Goal: Transaction & Acquisition: Obtain resource

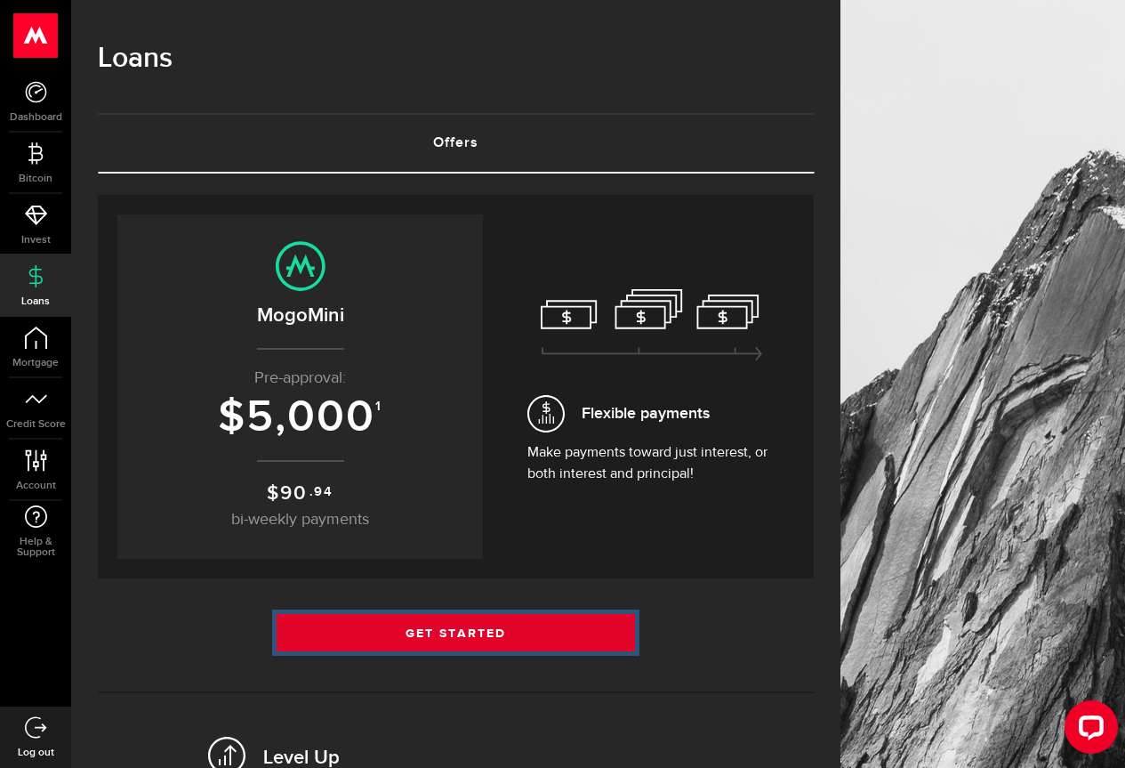
click at [528, 634] on link "Get Started" at bounding box center [456, 632] width 358 height 37
click at [521, 628] on link "Get Started" at bounding box center [456, 632] width 358 height 37
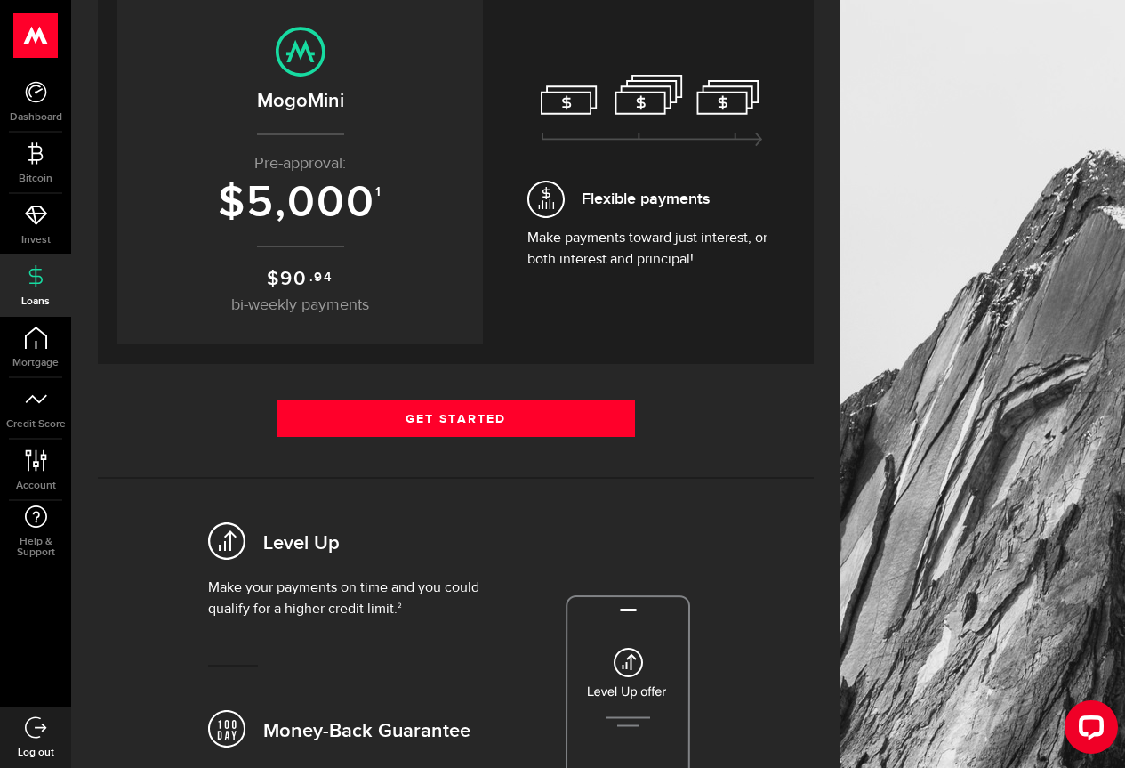
scroll to position [445, 0]
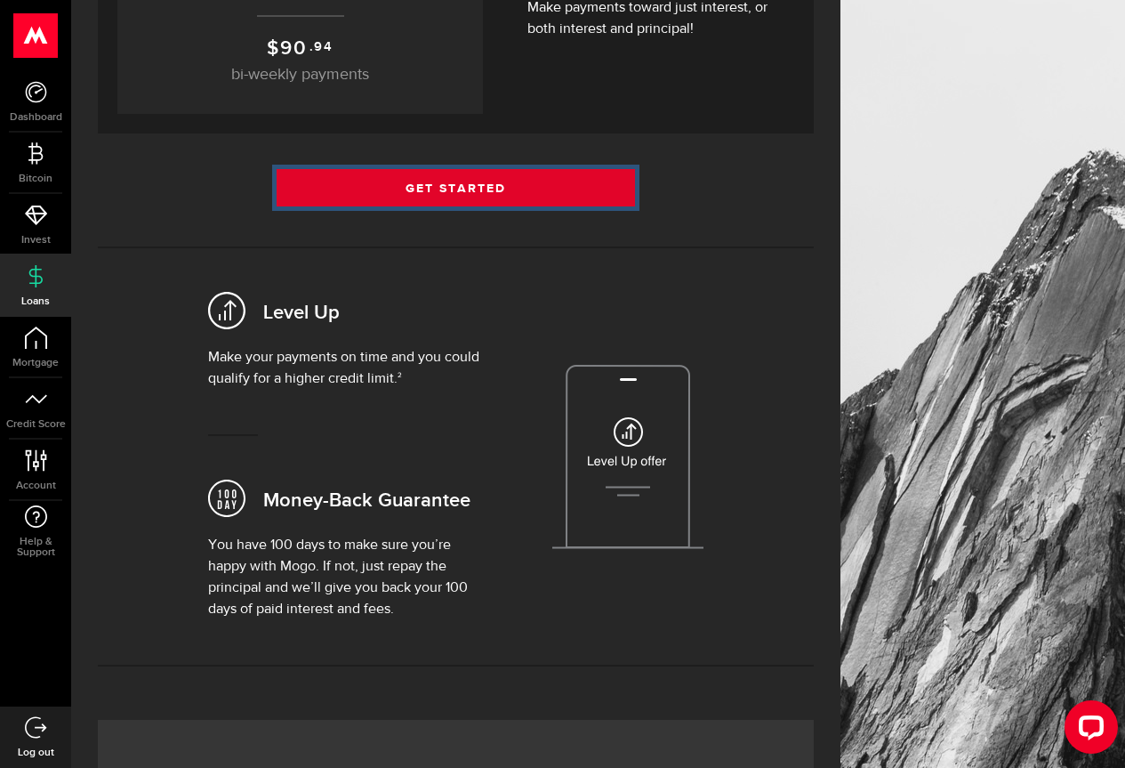
click link "Get Started"
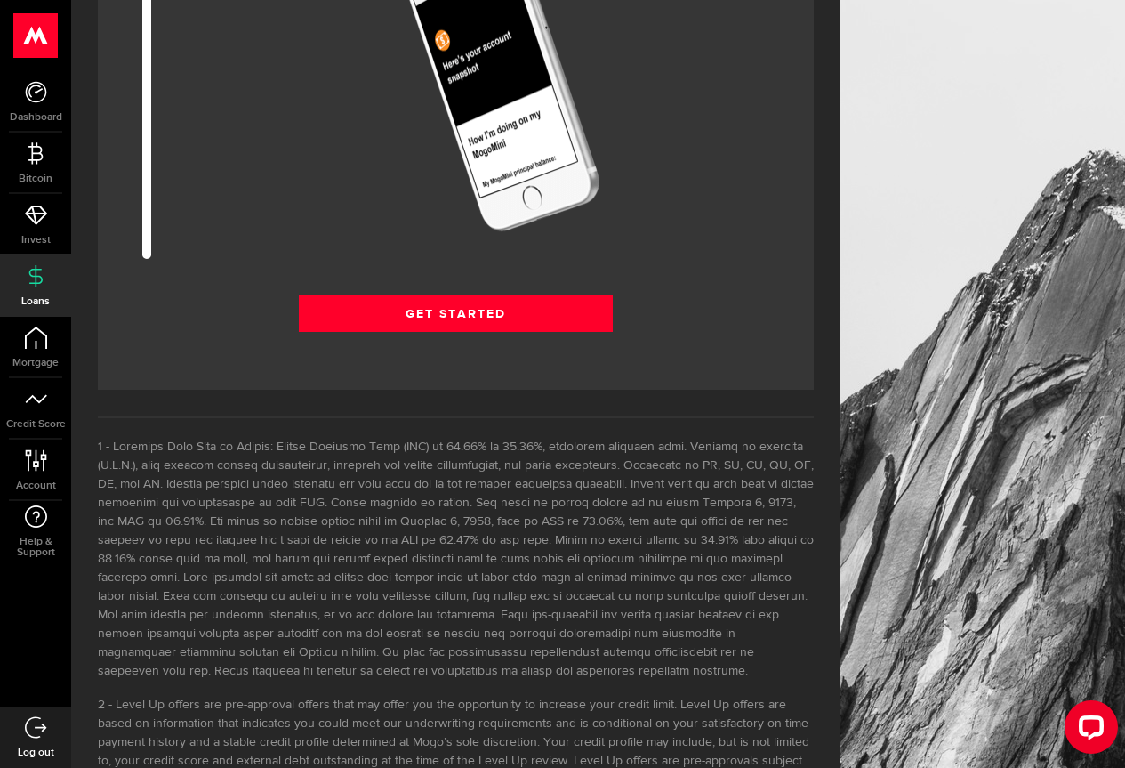
scroll to position [2402, 0]
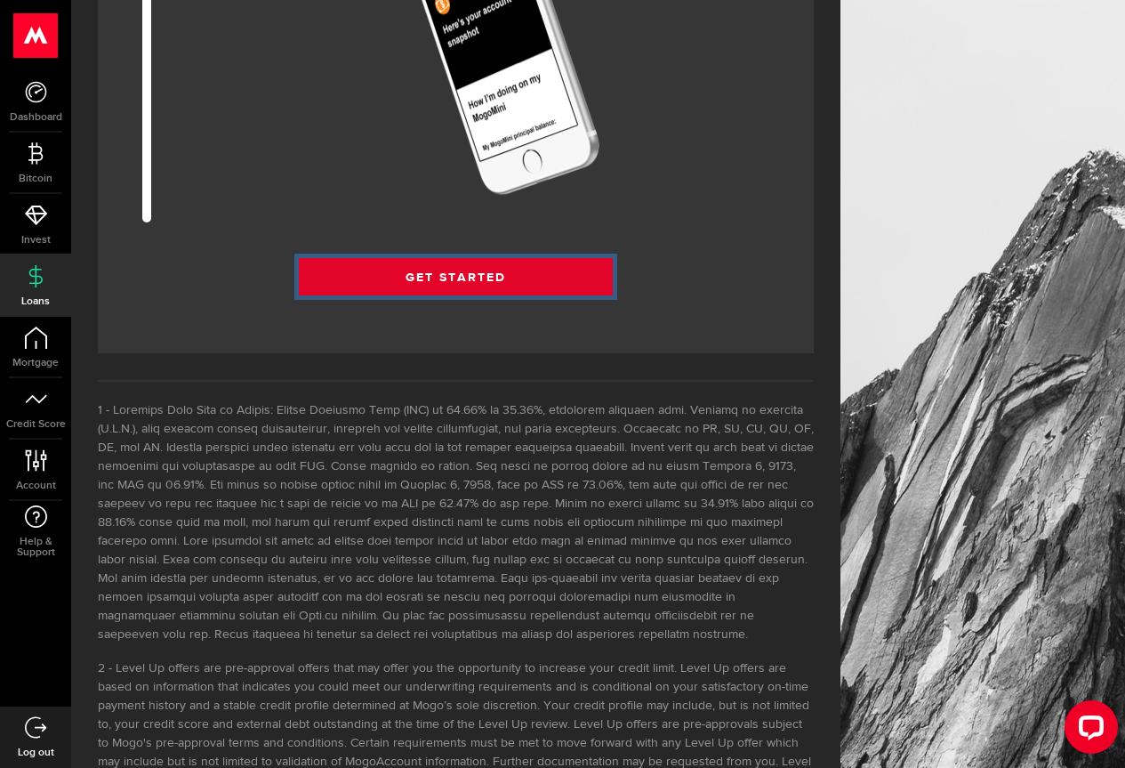
click at [494, 273] on link "Get Started" at bounding box center [456, 276] width 314 height 37
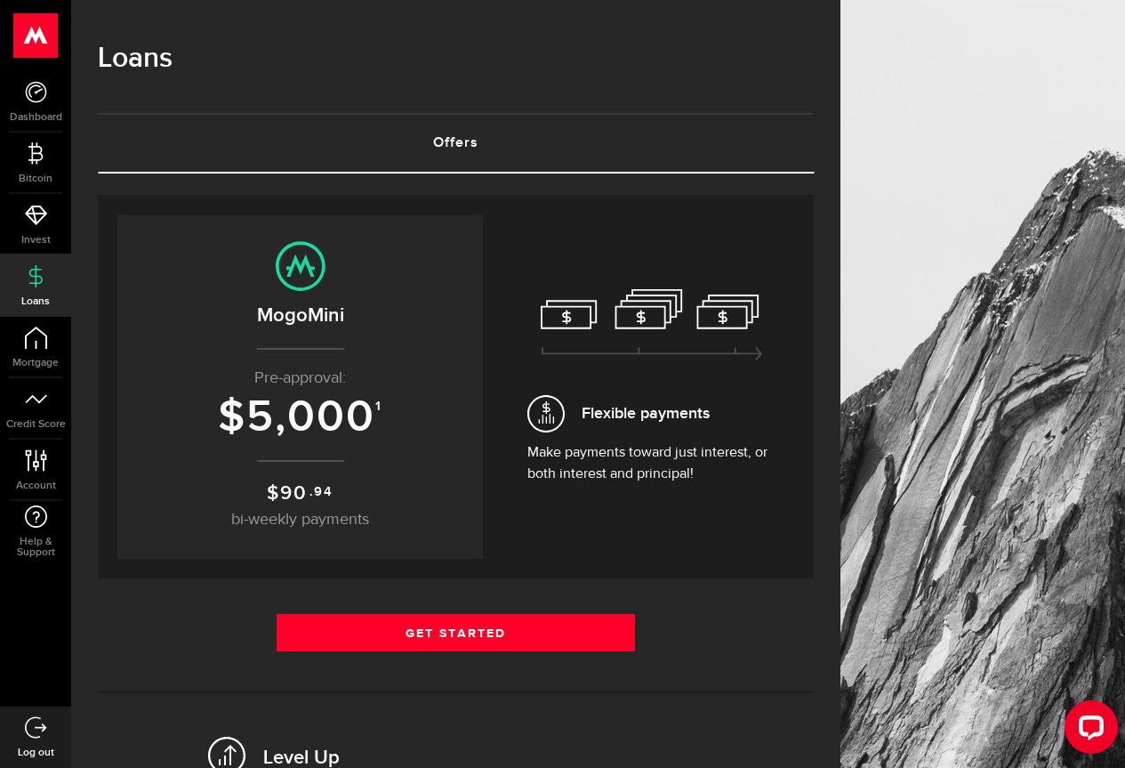
click at [375, 415] on span "5,000" at bounding box center [310, 416] width 129 height 53
click at [307, 417] on span "5,000" at bounding box center [310, 416] width 129 height 53
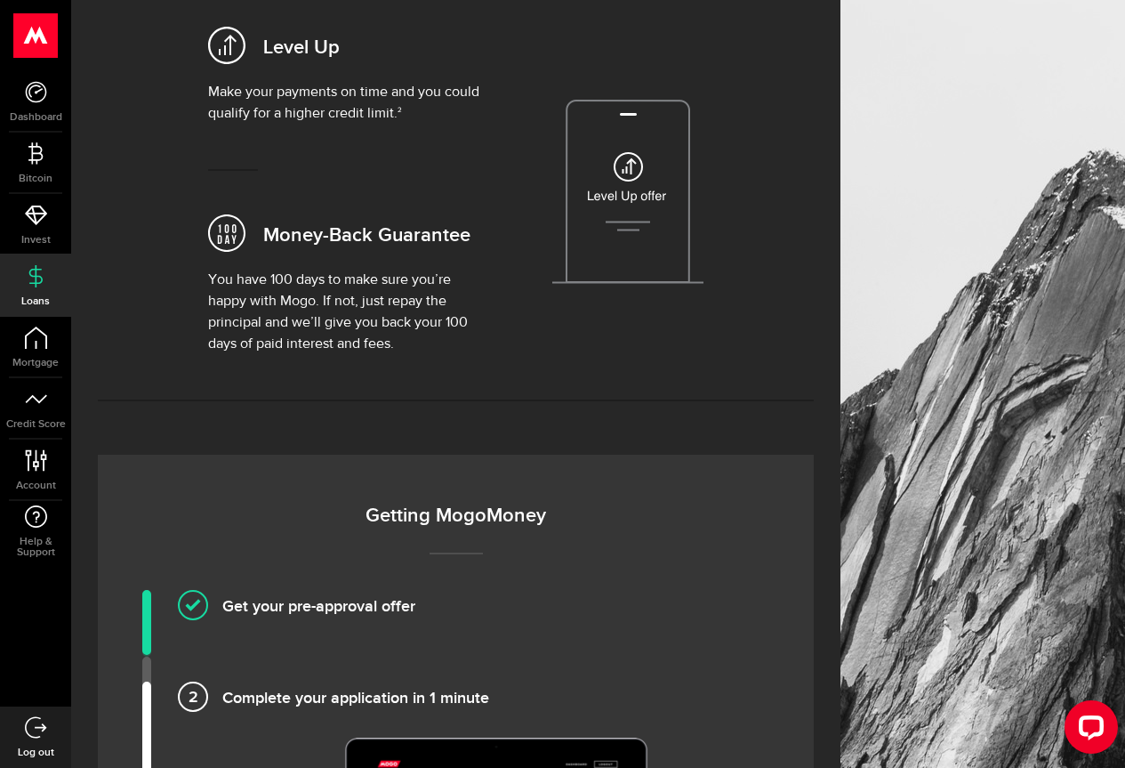
scroll to position [712, 0]
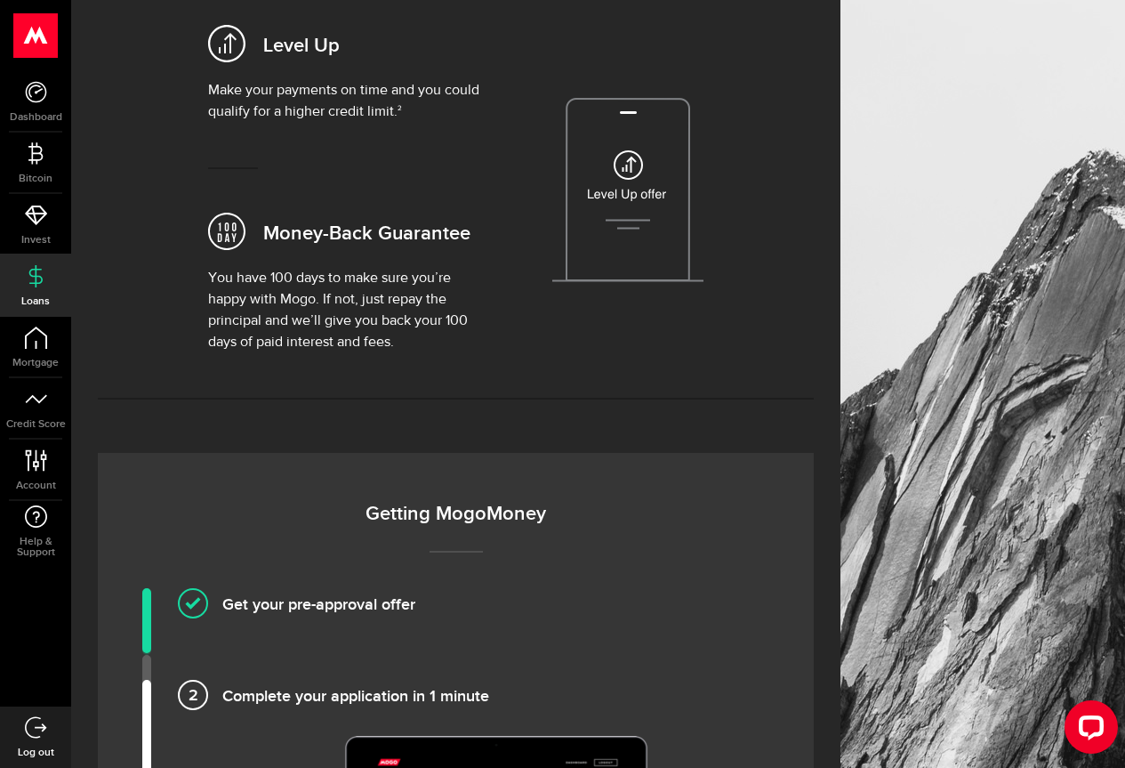
click at [22, 273] on link "Loans" at bounding box center [35, 285] width 71 height 60
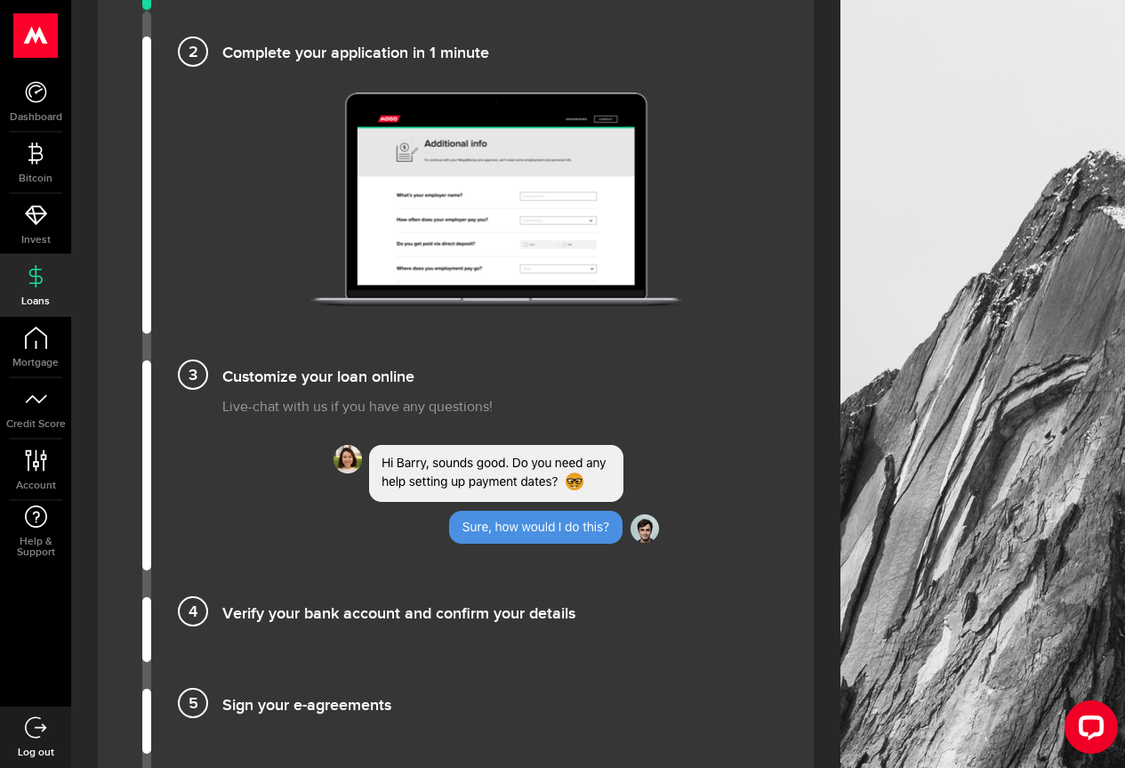
scroll to position [1779, 0]
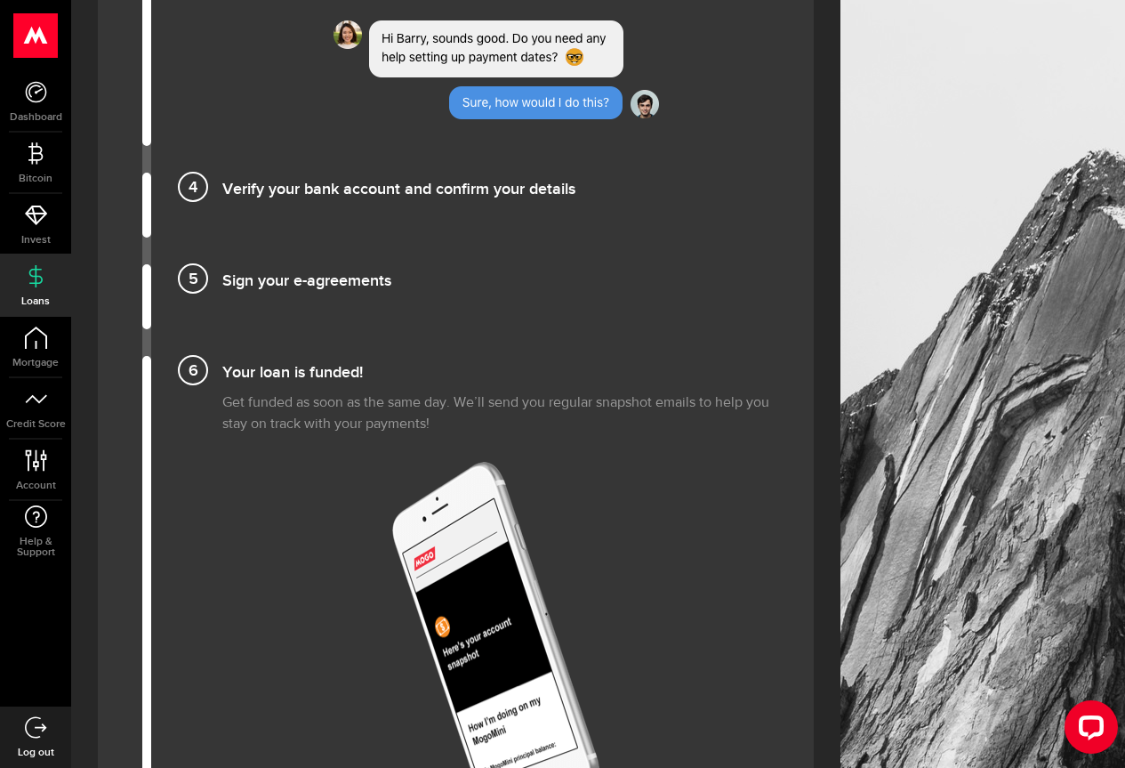
click at [263, 174] on h4 "Verify your bank account and confirm your details" at bounding box center [495, 187] width 547 height 29
click at [290, 292] on li "Sign your e-agreements" at bounding box center [455, 296] width 627 height 65
click at [294, 364] on h4 "Your loan is funded!" at bounding box center [495, 370] width 547 height 29
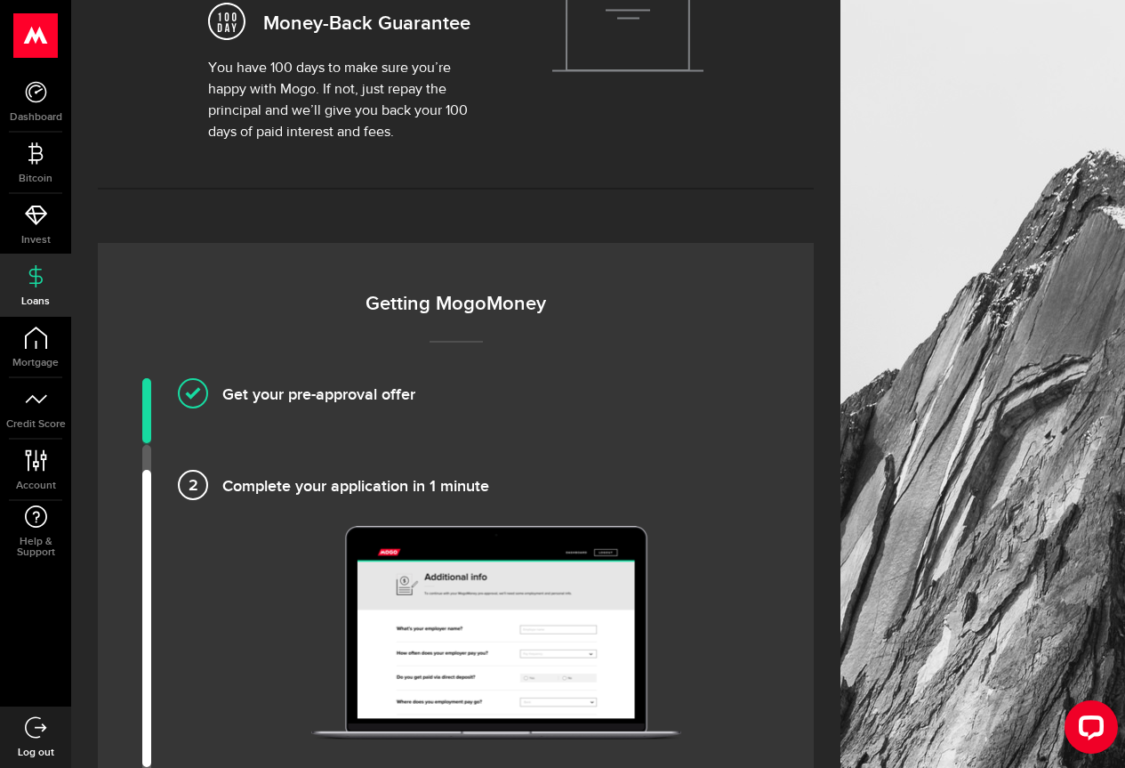
scroll to position [534, 0]
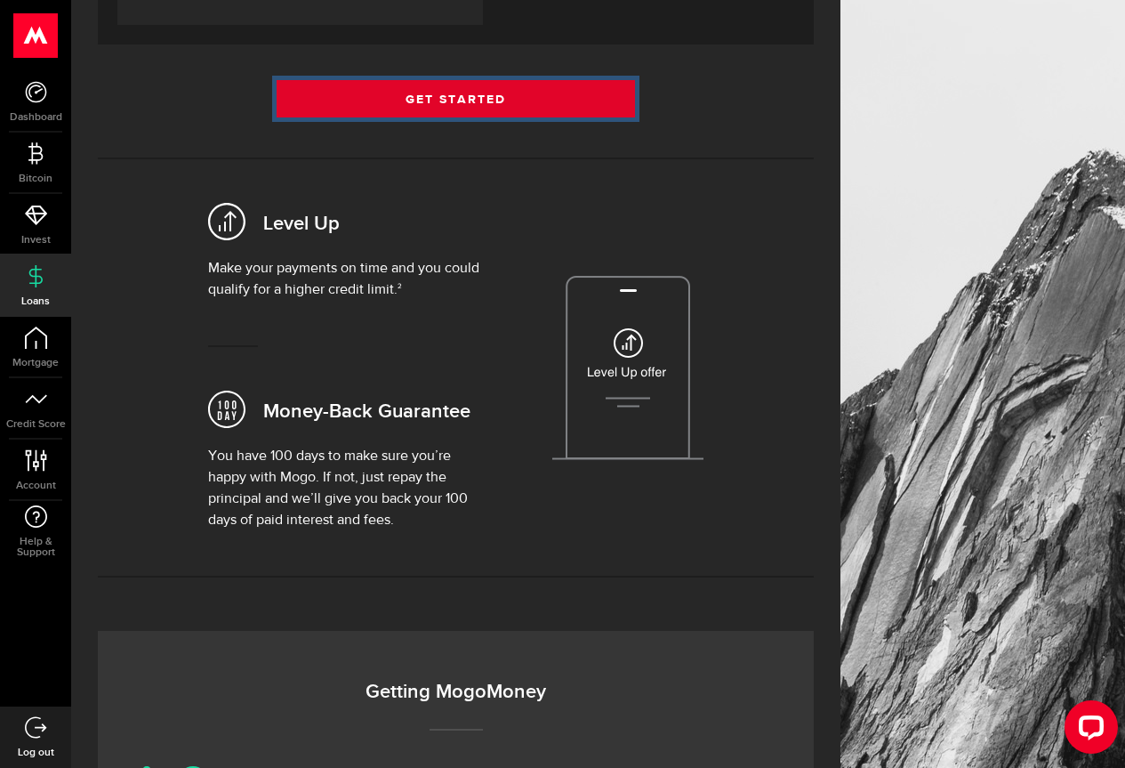
click at [444, 89] on link "Get Started" at bounding box center [456, 98] width 358 height 37
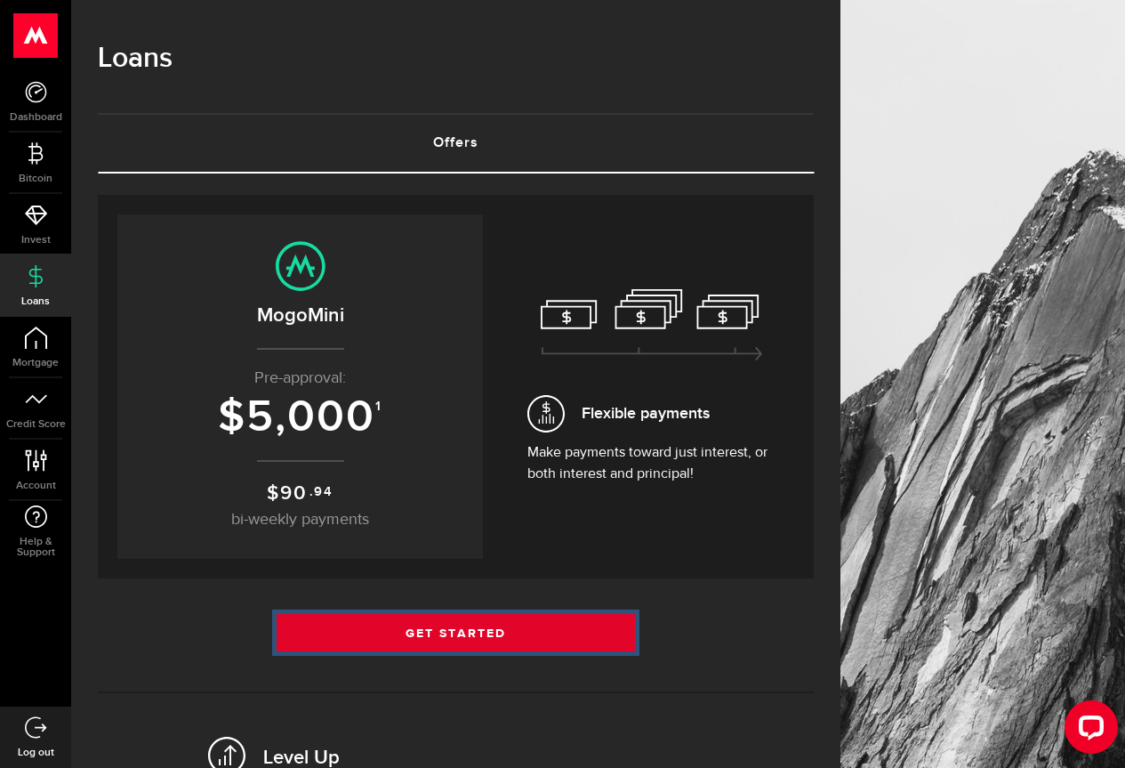
click at [421, 630] on link "Get Started" at bounding box center [456, 632] width 358 height 37
click at [405, 628] on link "Get Started" at bounding box center [456, 632] width 358 height 37
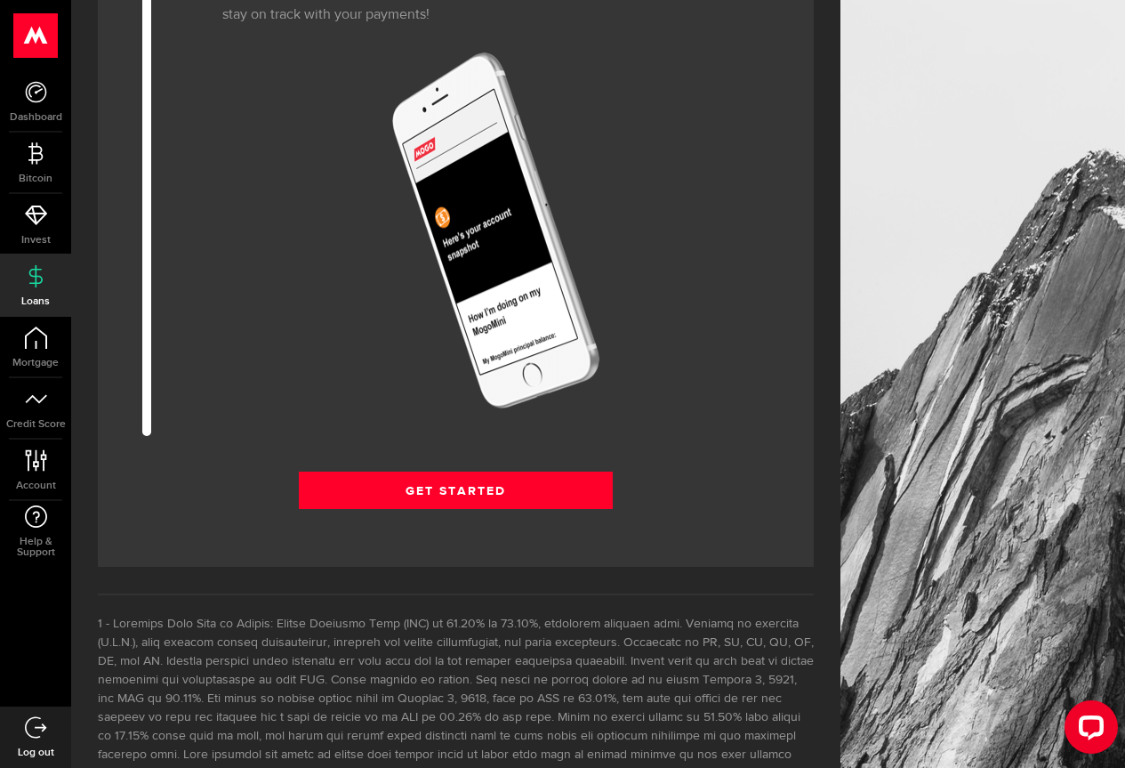
scroll to position [2224, 0]
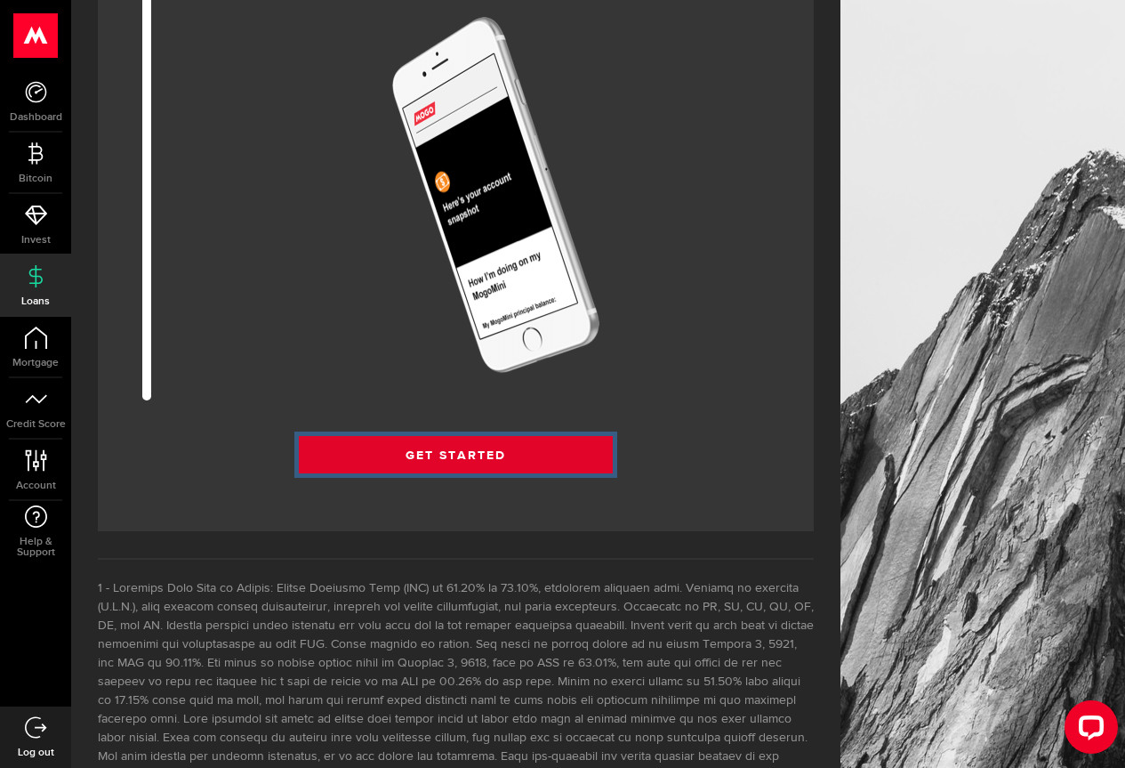
click at [487, 456] on link "Get Started" at bounding box center [456, 454] width 314 height 37
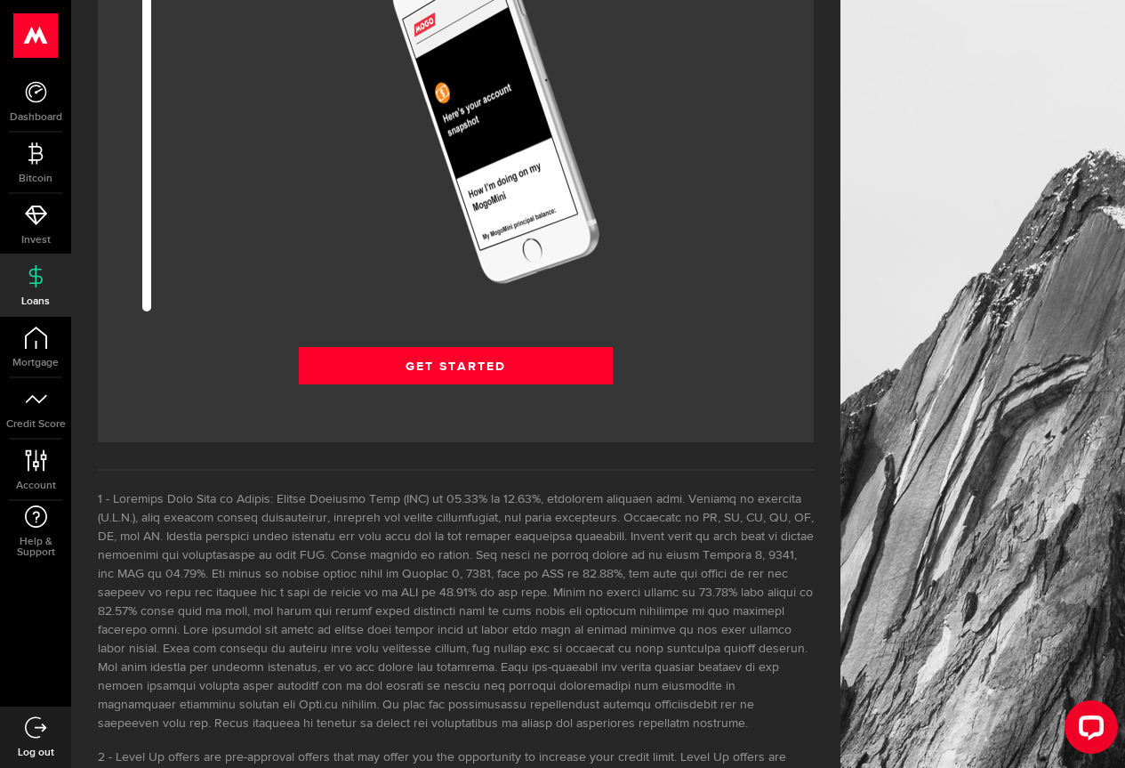
scroll to position [2483, 0]
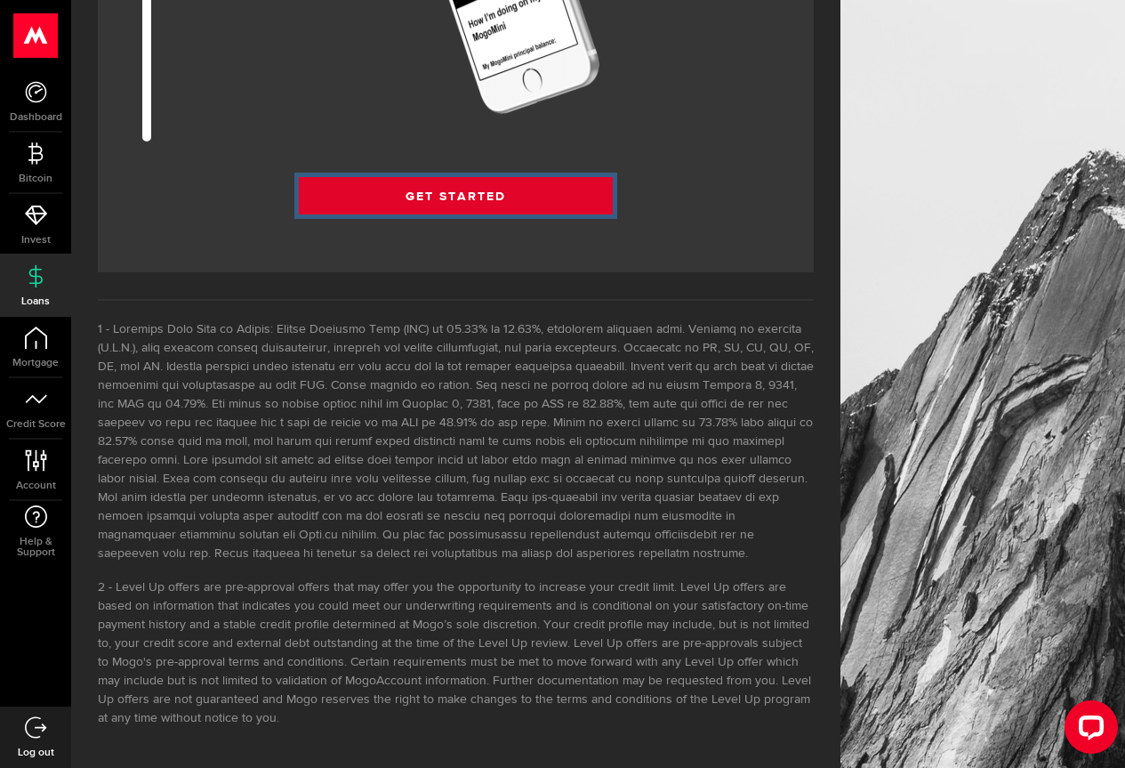
click at [394, 192] on link "Get Started" at bounding box center [456, 195] width 314 height 37
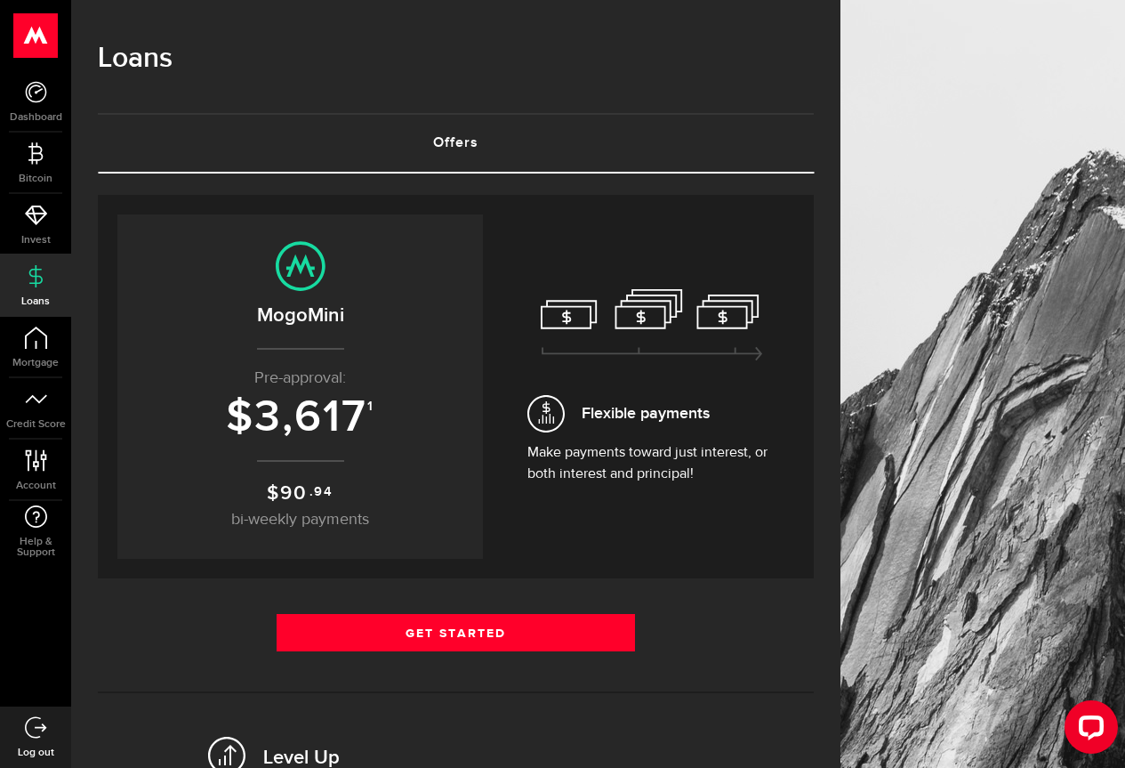
click at [466, 134] on link "Offers (requires attention)" at bounding box center [456, 143] width 716 height 57
click at [463, 137] on link "Offers (requires attention)" at bounding box center [456, 143] width 716 height 57
click at [458, 144] on link "Offers (requires attention)" at bounding box center [456, 143] width 716 height 57
click at [459, 139] on link "Offers (requires attention)" at bounding box center [456, 143] width 716 height 57
click at [36, 106] on link "Dashboard" at bounding box center [35, 101] width 71 height 60
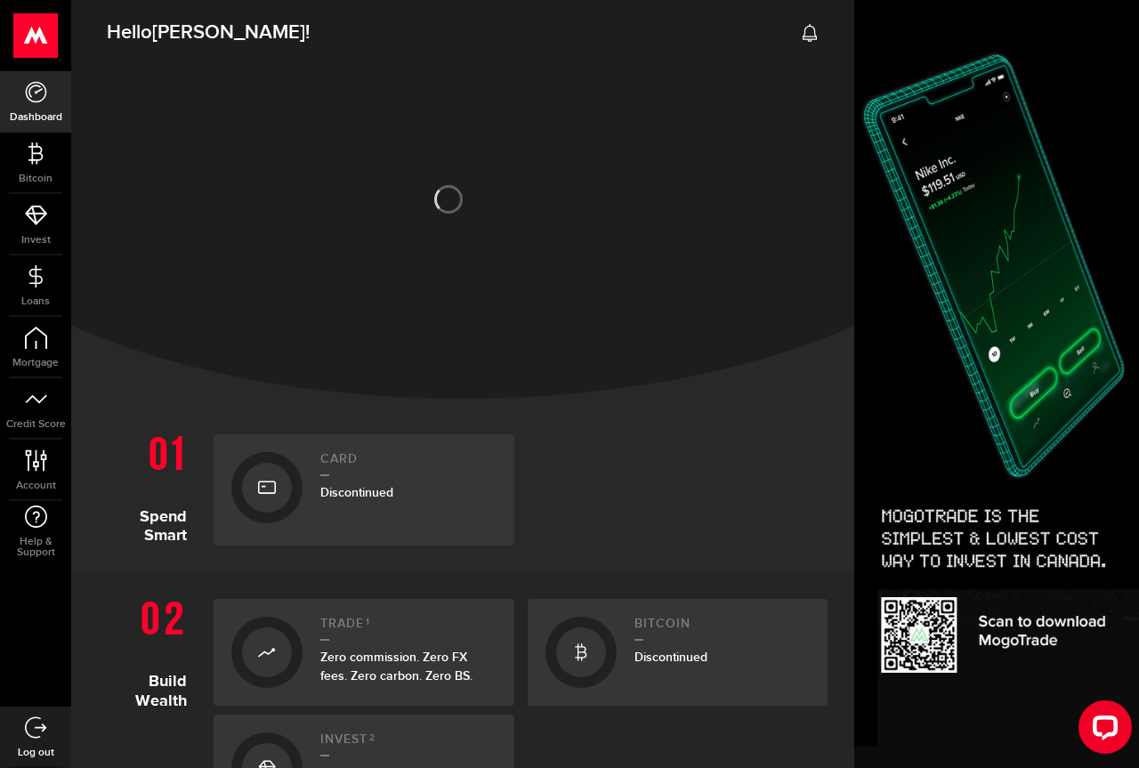
click at [801, 29] on icon at bounding box center [810, 33] width 18 height 18
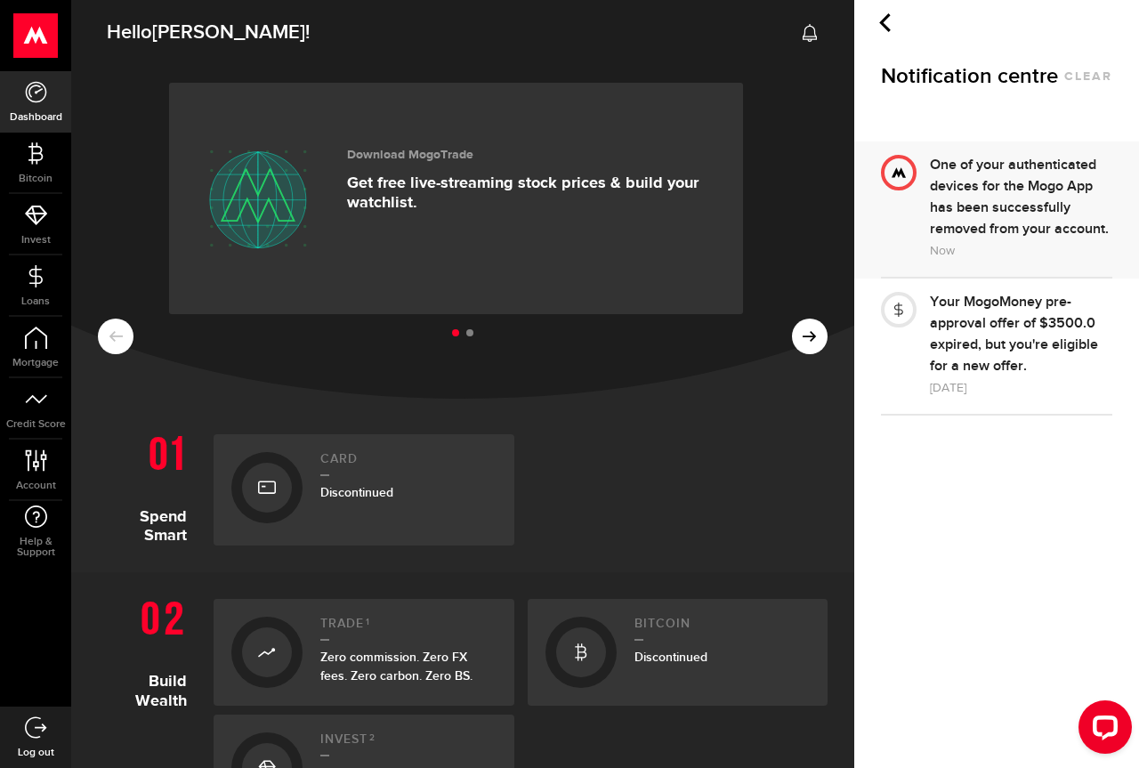
click at [1003, 334] on div "Your MogoMoney pre-approval offer of $3500.0 expired, but you're eligible for a…" at bounding box center [1021, 334] width 182 height 85
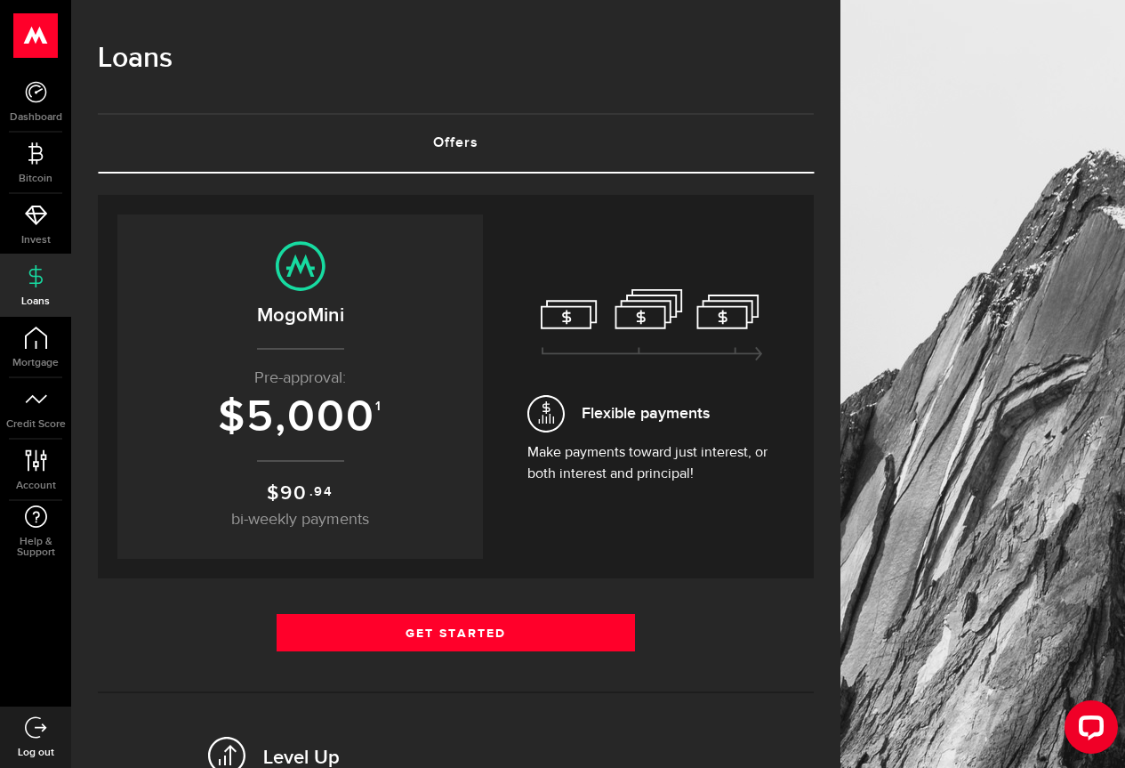
click at [344, 460] on hr at bounding box center [300, 461] width 87 height 2
click at [313, 487] on sup ".94" at bounding box center [322, 492] width 24 height 20
click at [303, 518] on span "bi-weekly payments" at bounding box center [300, 519] width 138 height 16
click at [607, 428] on span "Flexible payments" at bounding box center [651, 413] width 249 height 37
click at [610, 319] on icon at bounding box center [652, 325] width 222 height 72
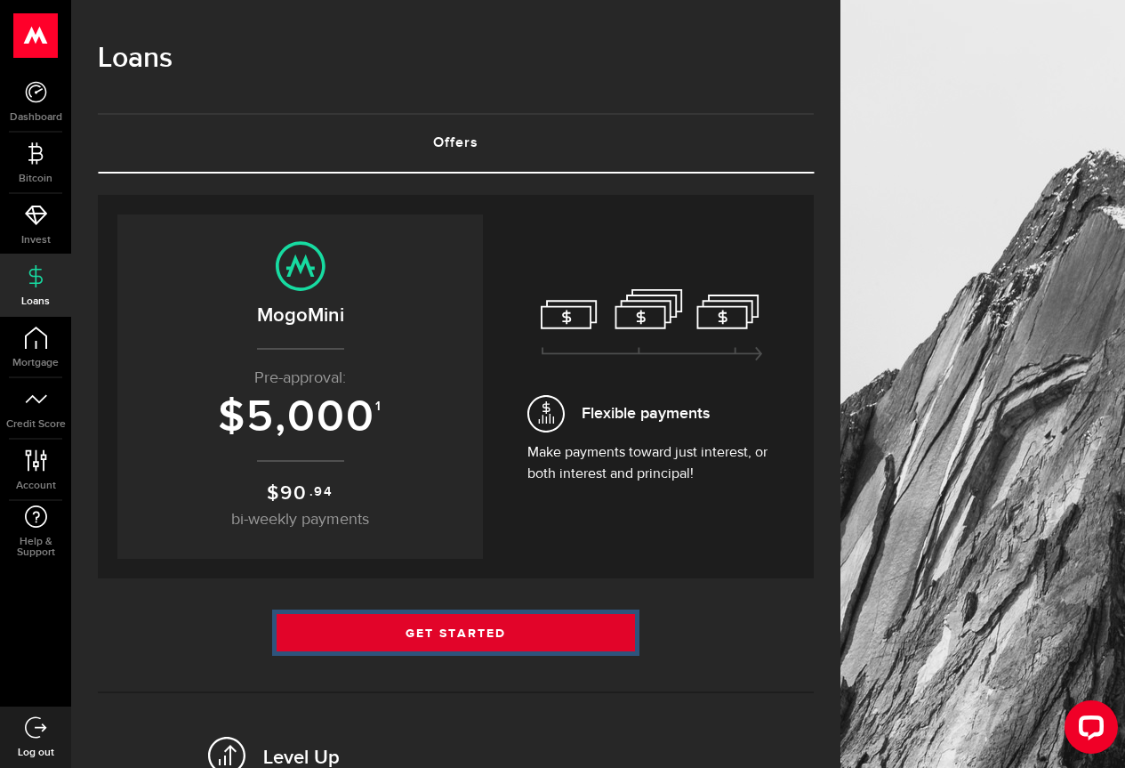
click at [479, 639] on link "Get Started" at bounding box center [456, 632] width 358 height 37
click at [457, 630] on link "Get Started" at bounding box center [456, 632] width 358 height 37
click at [507, 639] on link "Get Started" at bounding box center [456, 632] width 358 height 37
click at [485, 637] on link "Get Started" at bounding box center [456, 632] width 358 height 37
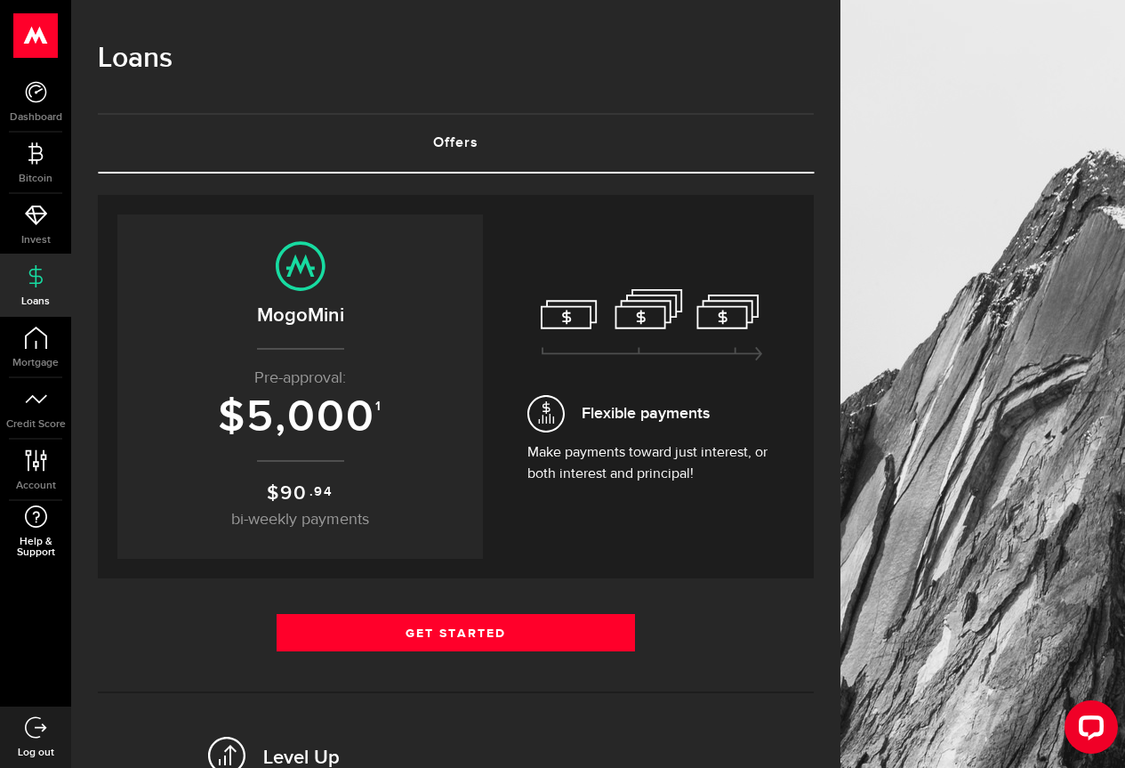
click at [44, 522] on use at bounding box center [36, 516] width 22 height 22
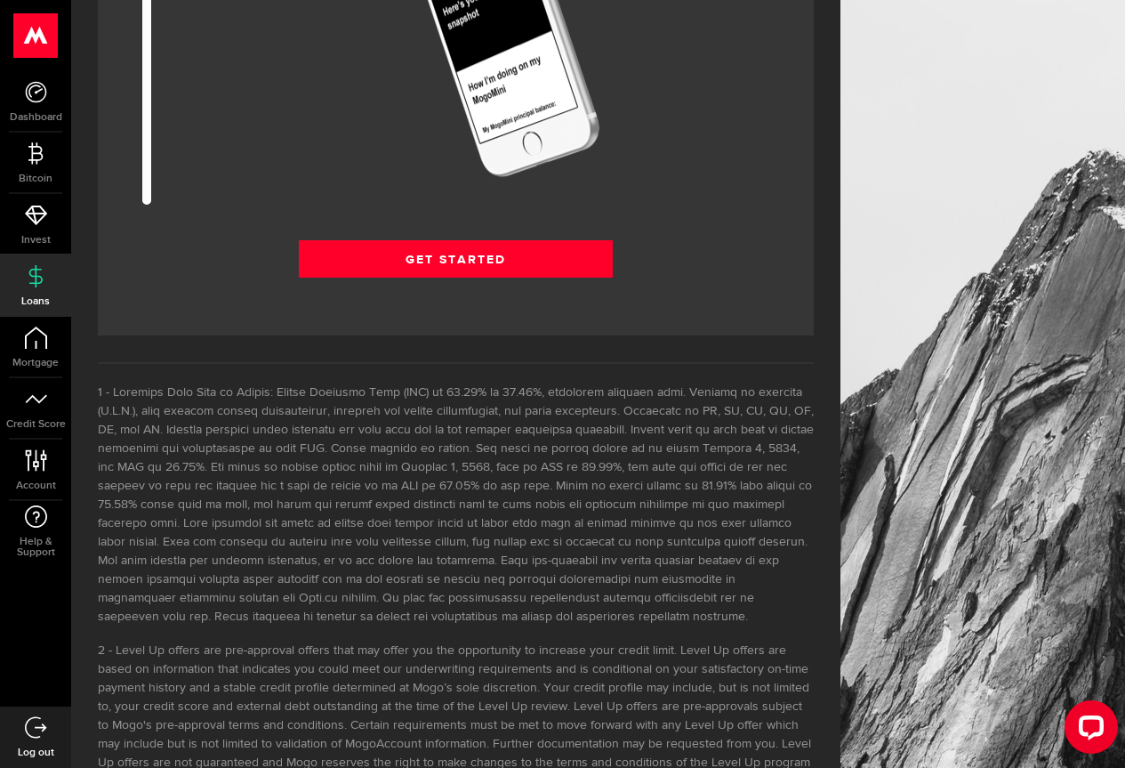
scroll to position [2483, 0]
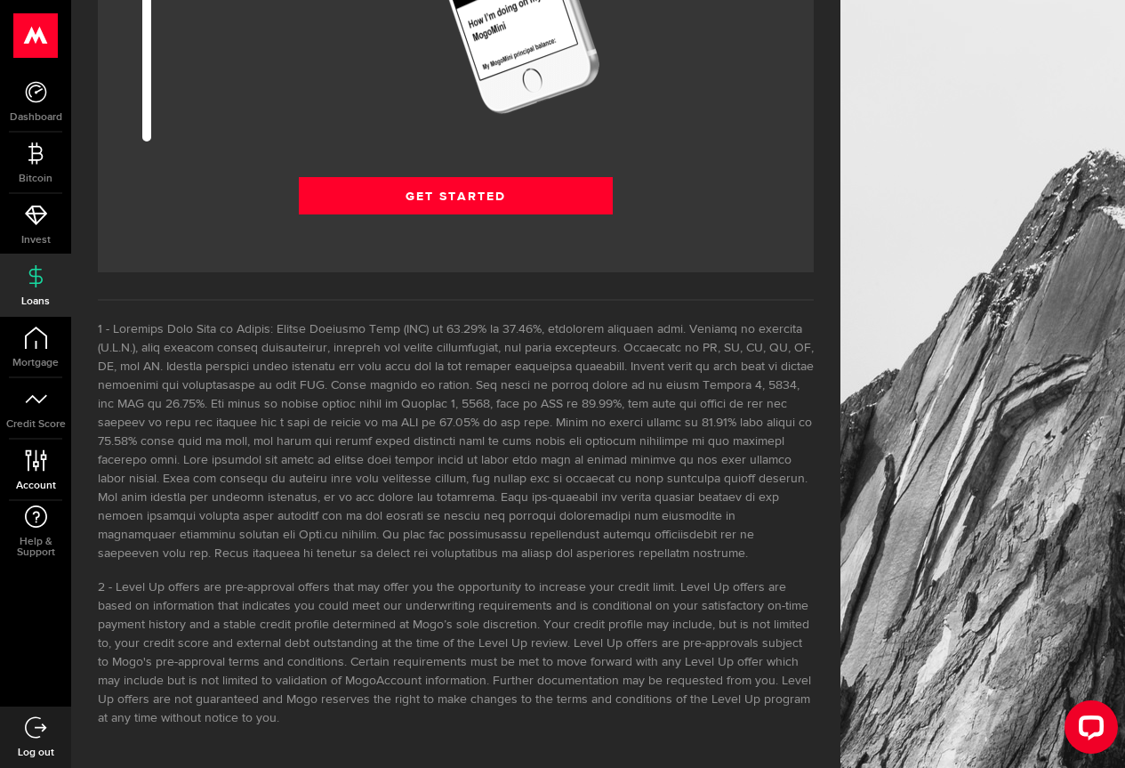
click at [30, 469] on icon at bounding box center [36, 460] width 24 height 22
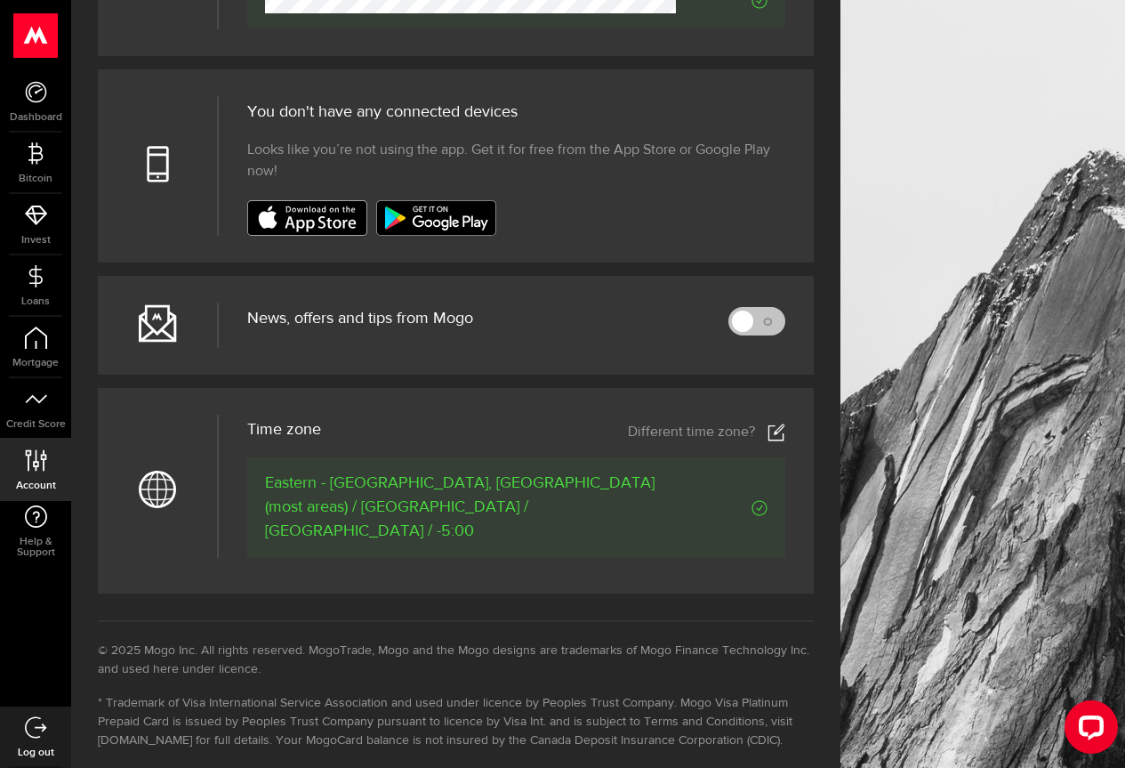
scroll to position [742, 0]
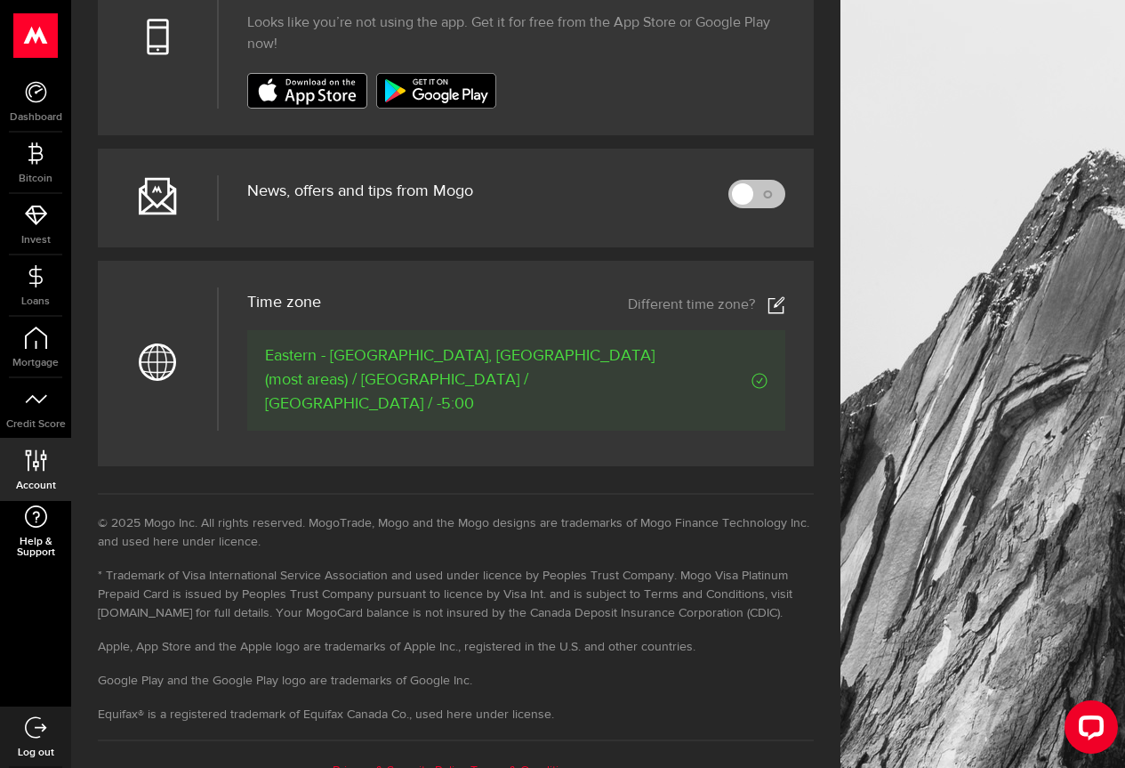
click at [27, 520] on icon at bounding box center [36, 516] width 24 height 22
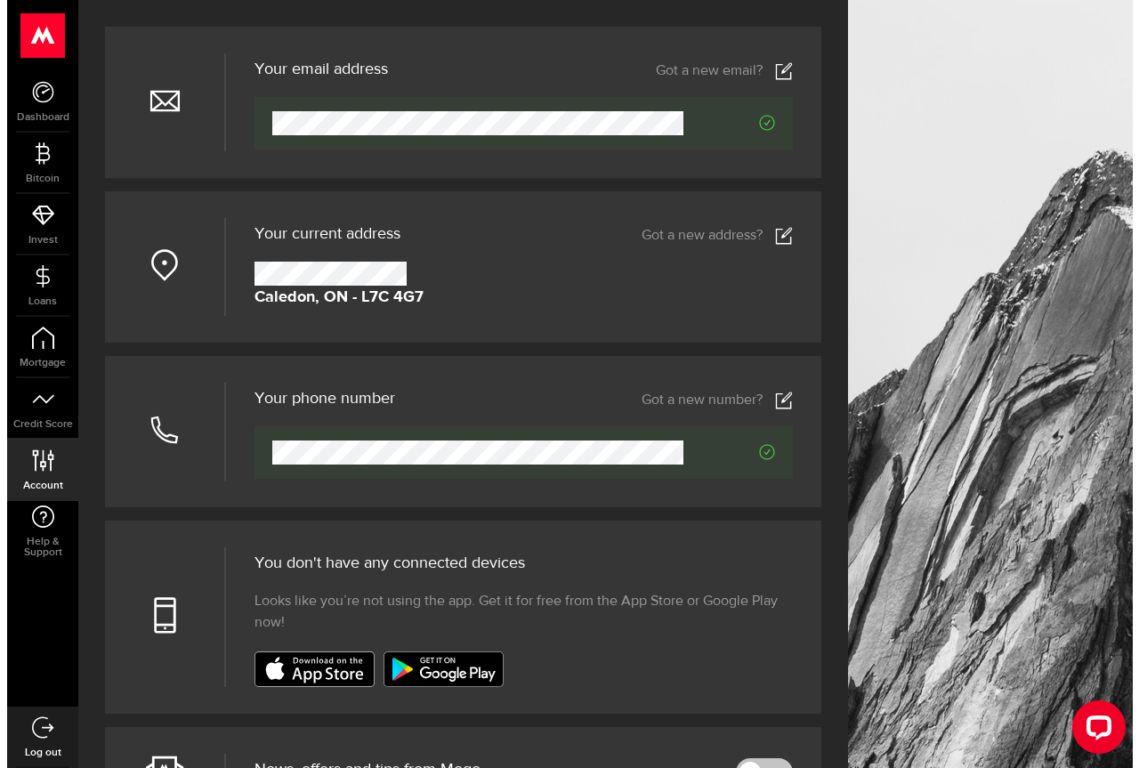
scroll to position [0, 0]
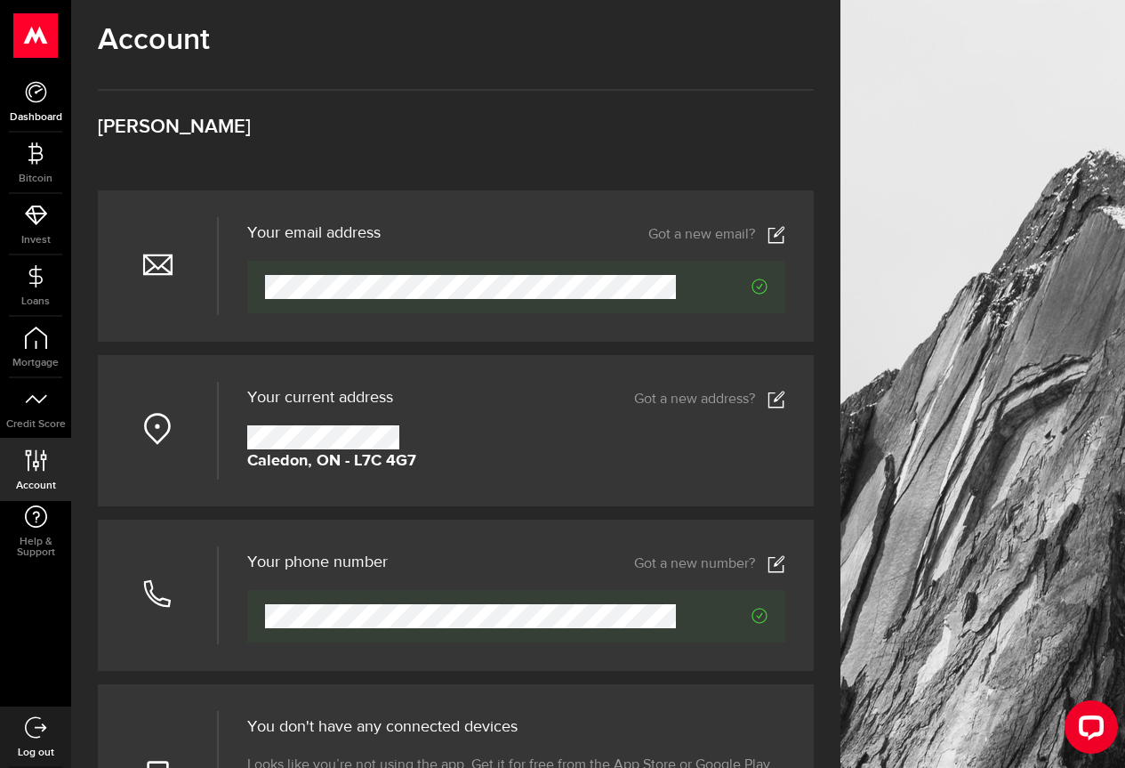
click at [44, 97] on use at bounding box center [35, 91] width 21 height 21
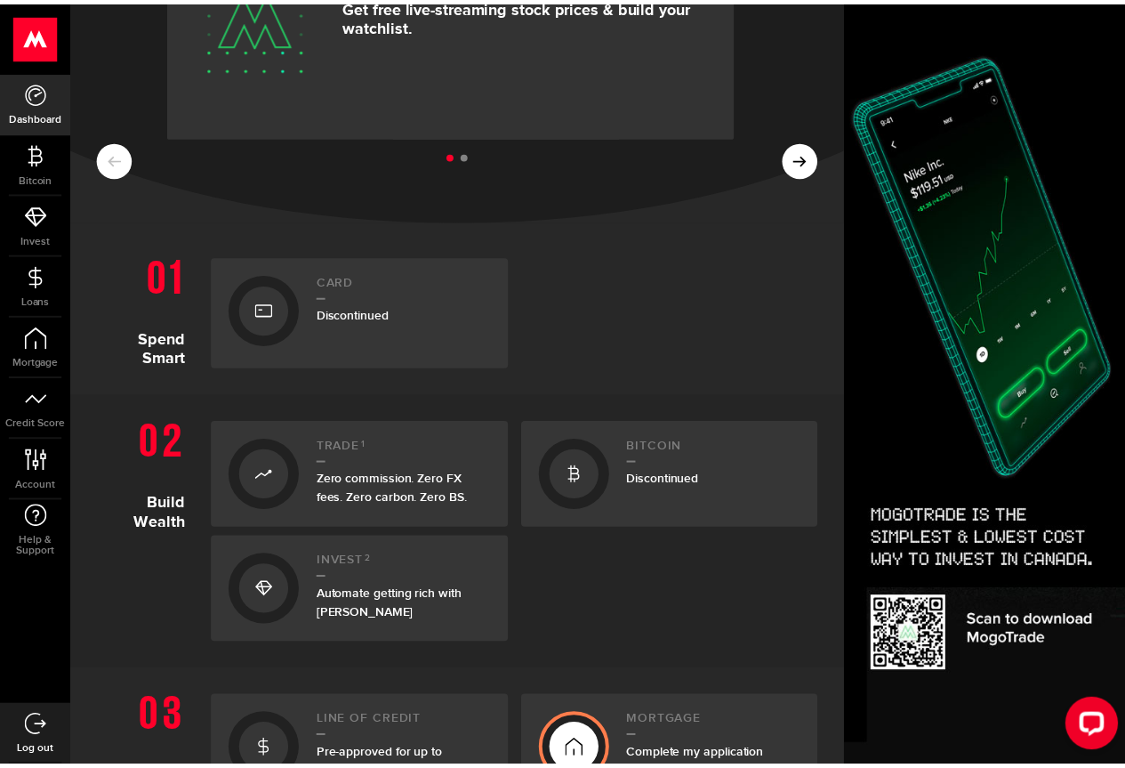
scroll to position [178, 0]
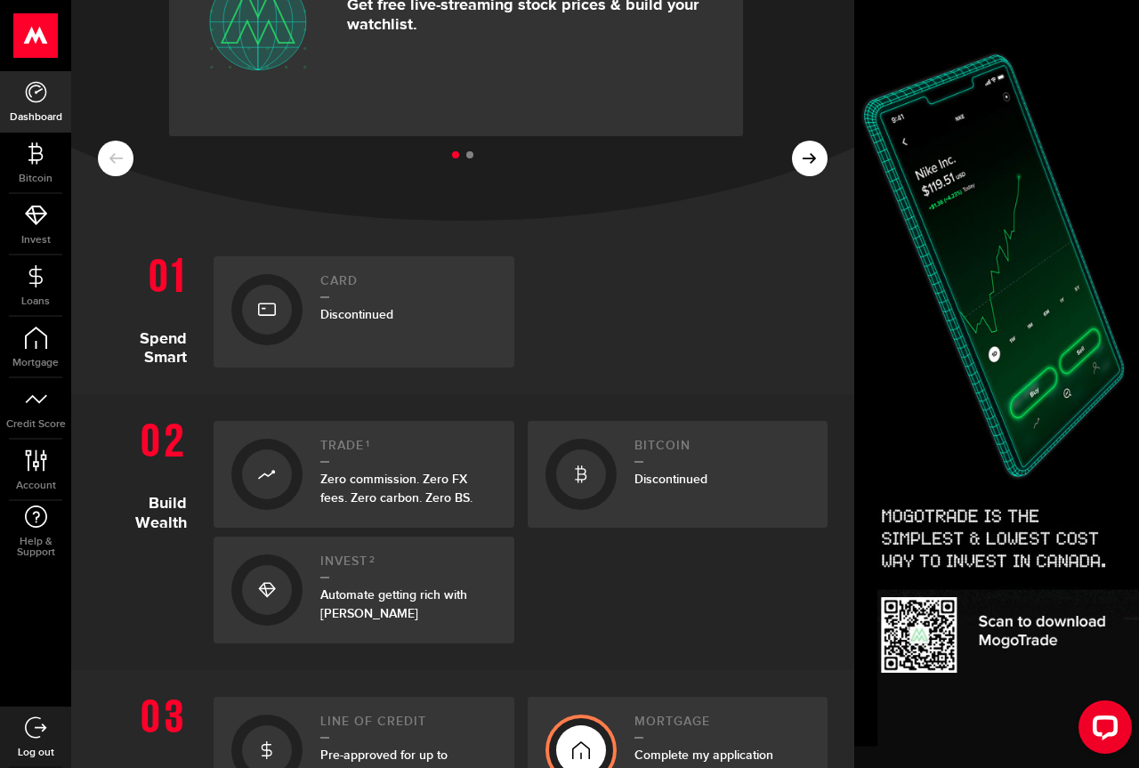
click at [340, 322] on div "Discontinued" at bounding box center [408, 314] width 176 height 19
click at [340, 310] on span "Discontinued" at bounding box center [356, 314] width 73 height 15
click at [335, 279] on h2 "Card" at bounding box center [408, 286] width 176 height 24
click at [680, 477] on span "Discontinued" at bounding box center [670, 478] width 73 height 15
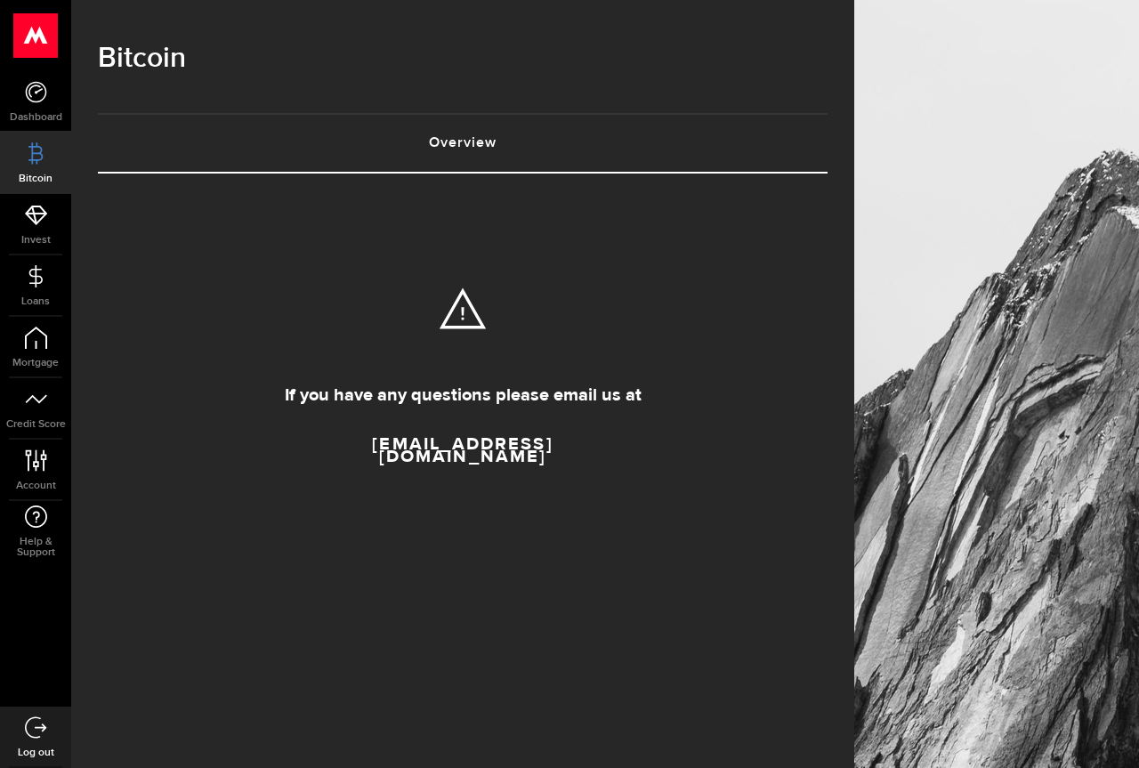
click at [486, 151] on link "Overview (requires attention)" at bounding box center [462, 143] width 729 height 57
click at [32, 275] on icon at bounding box center [36, 276] width 22 height 22
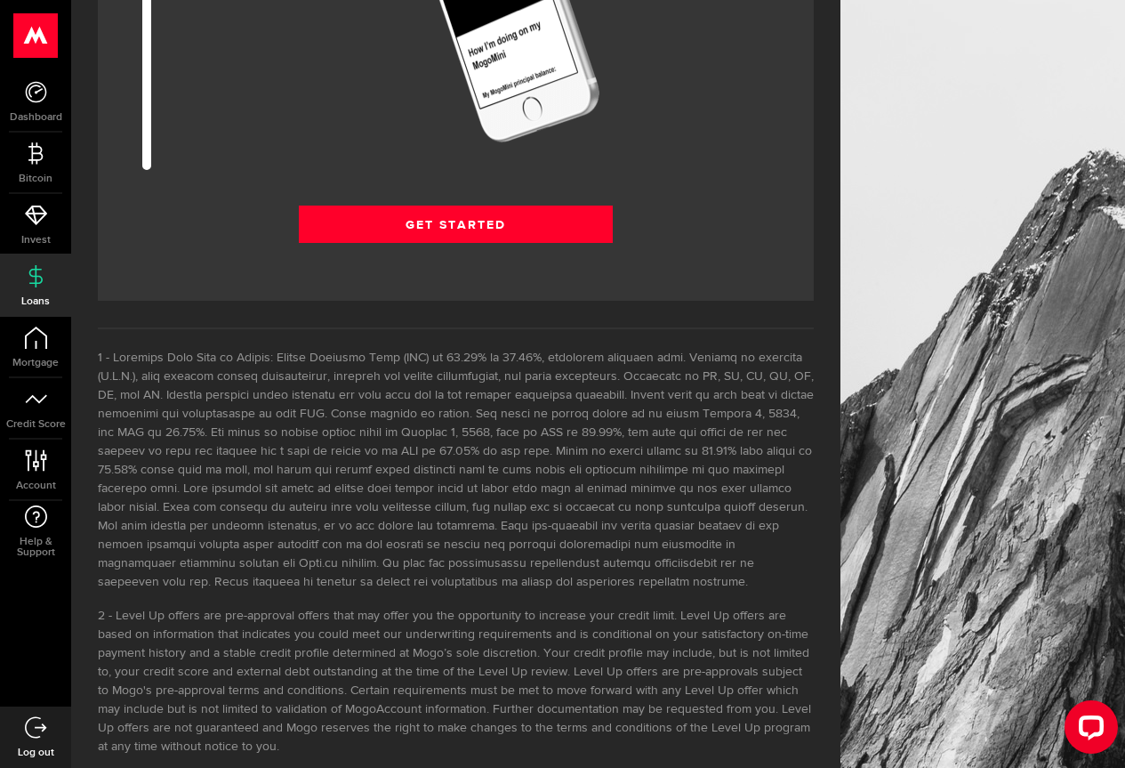
scroll to position [2483, 0]
